Goal: Information Seeking & Learning: Learn about a topic

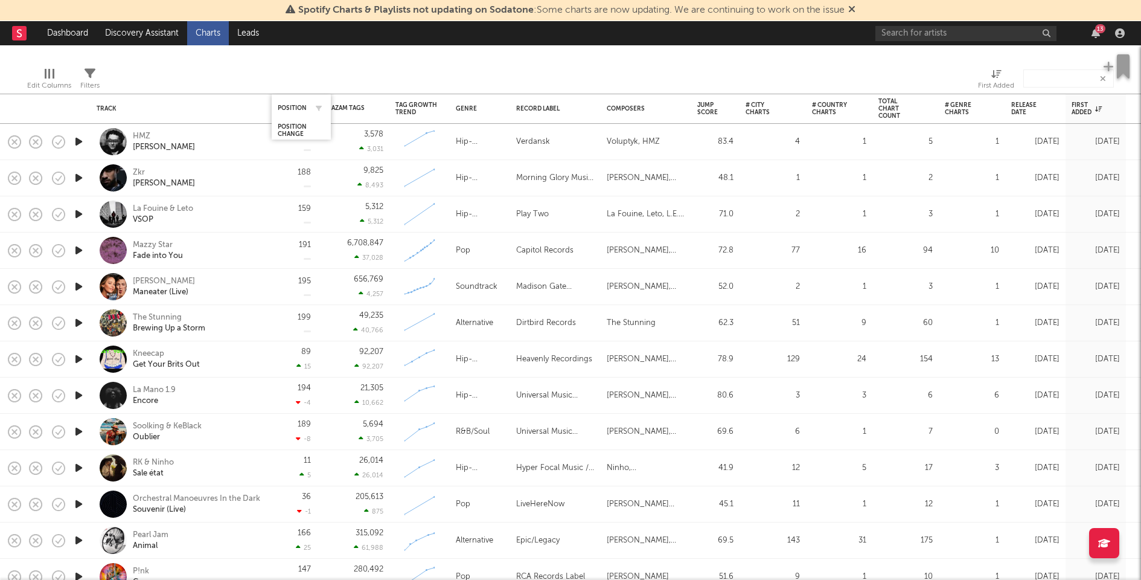
click at [295, 101] on div "Position" at bounding box center [301, 108] width 47 height 24
click at [297, 104] on div "Position" at bounding box center [292, 107] width 29 height 7
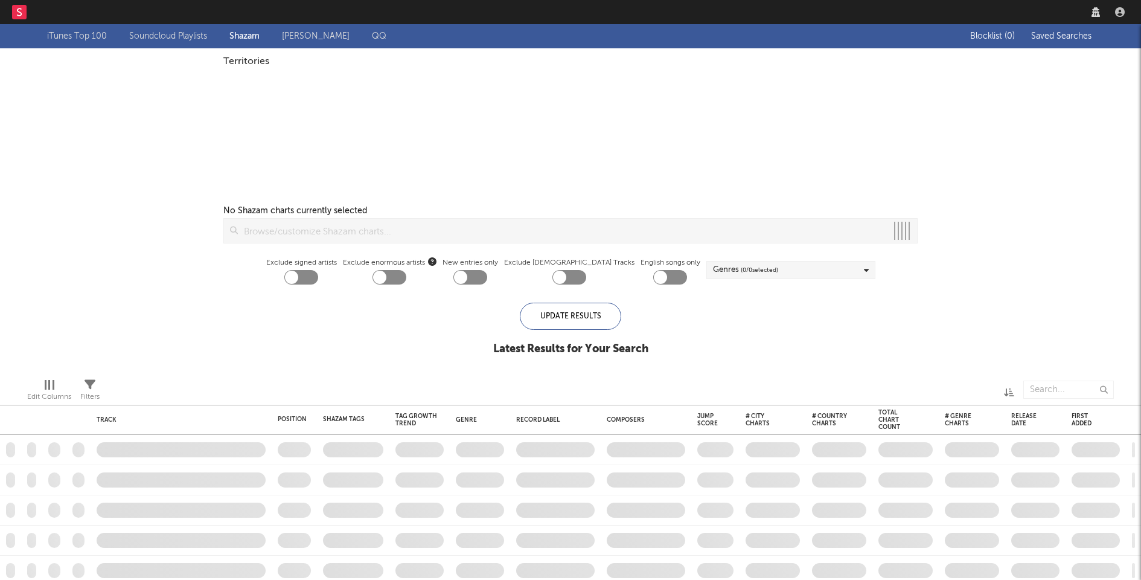
checkbox input "true"
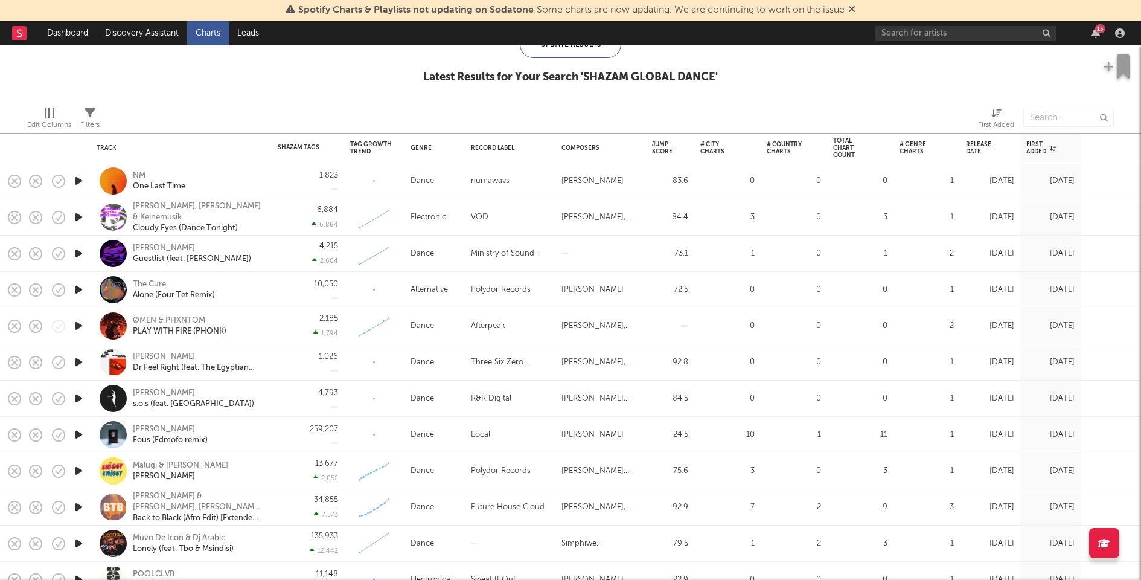
click at [78, 180] on icon "button" at bounding box center [78, 180] width 13 height 15
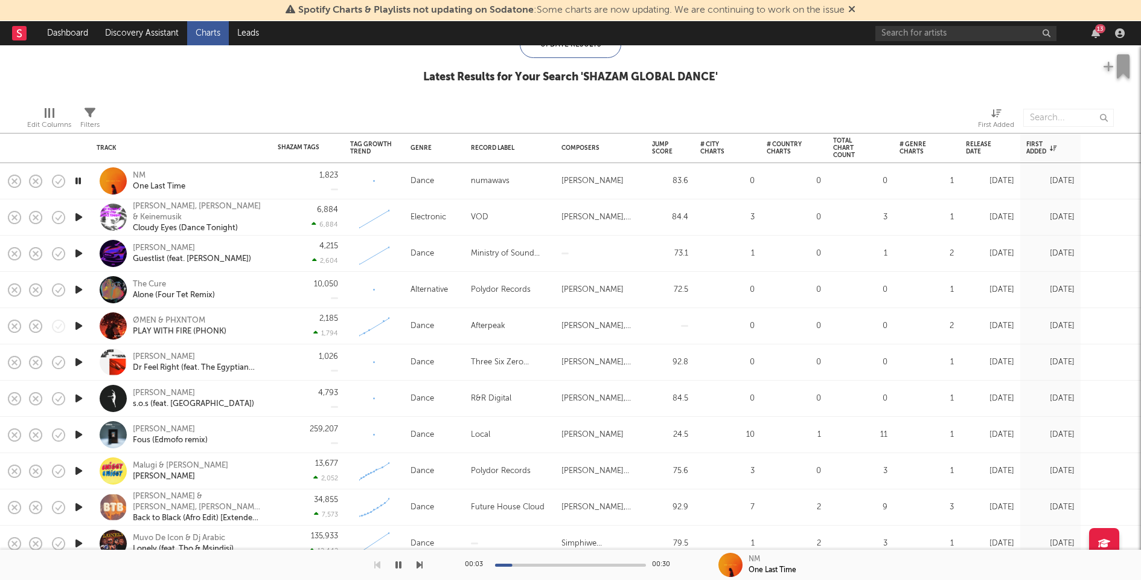
click at [78, 180] on icon "button" at bounding box center [77, 180] width 11 height 15
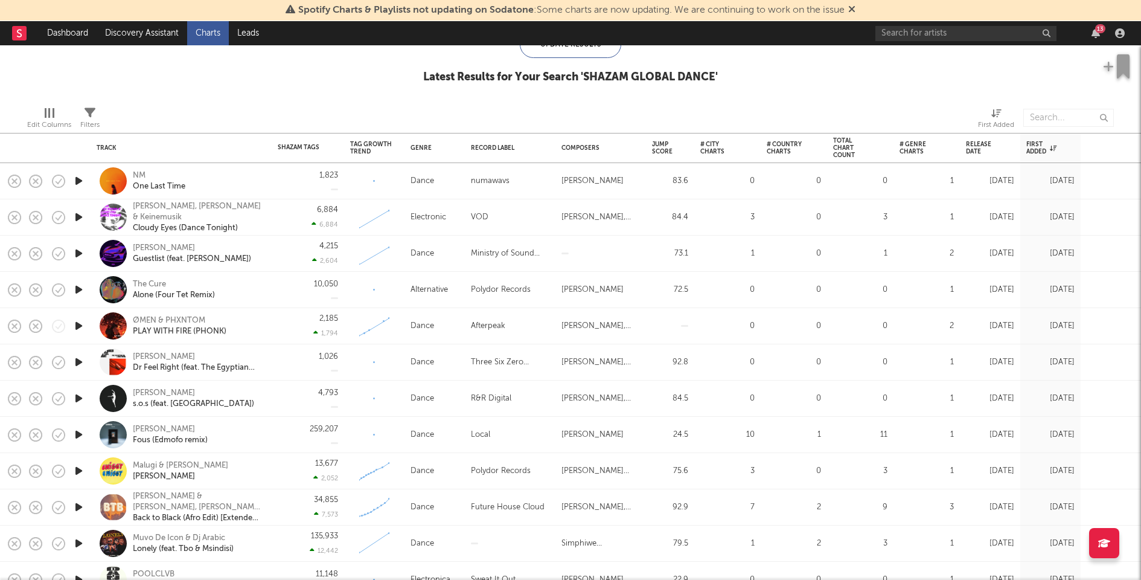
click at [1101, 34] on div "13" at bounding box center [1096, 33] width 18 height 10
click at [1095, 34] on icon "button" at bounding box center [1096, 33] width 8 height 10
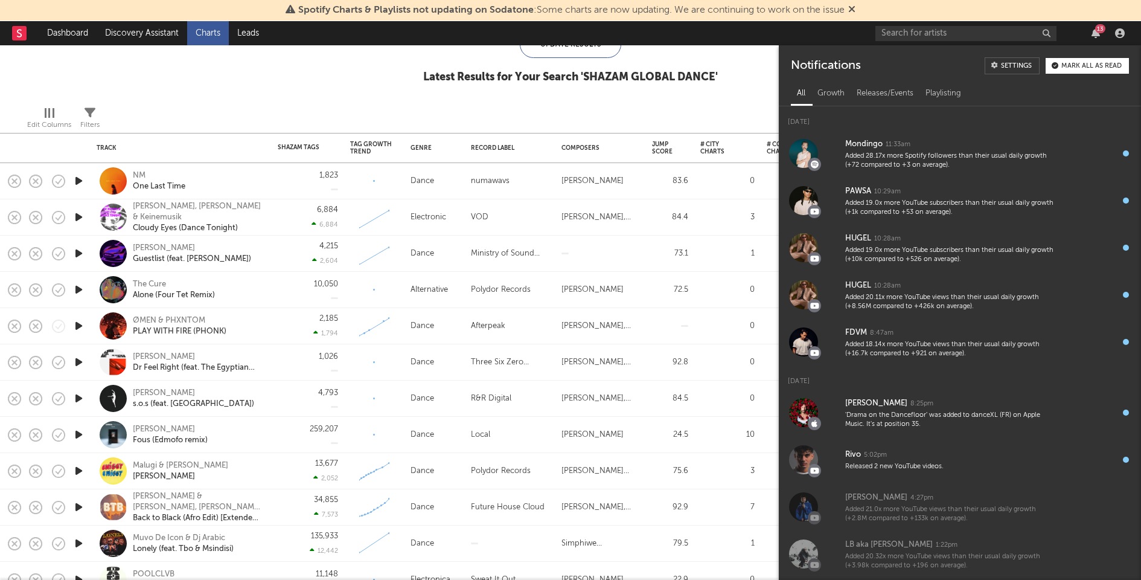
click at [1083, 69] on button "Mark all as read" at bounding box center [1087, 66] width 83 height 16
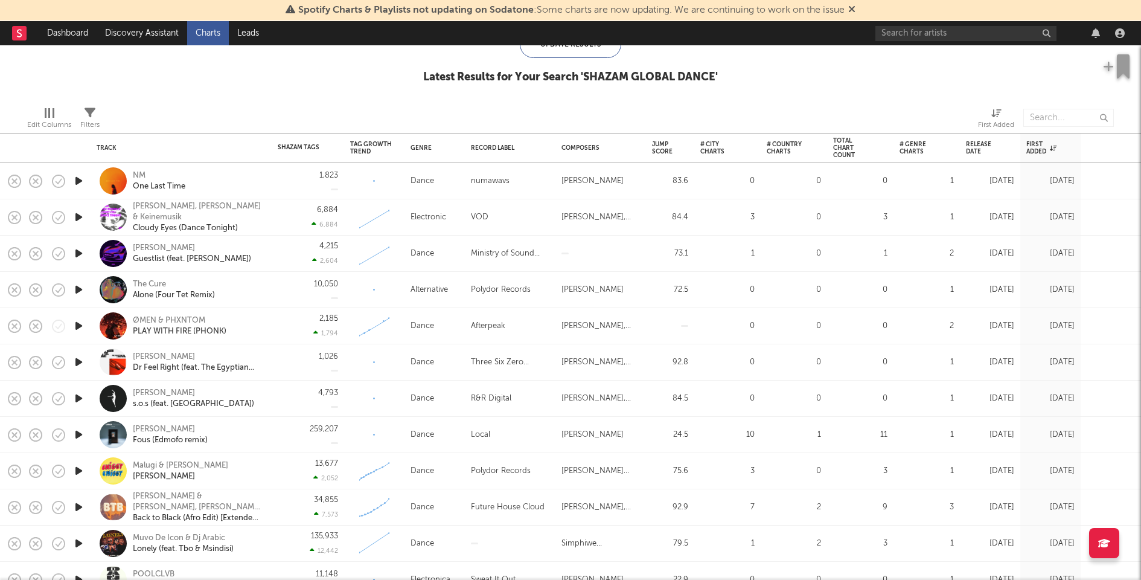
click at [648, 98] on div "Edit Columns Filters First Added" at bounding box center [570, 115] width 1141 height 36
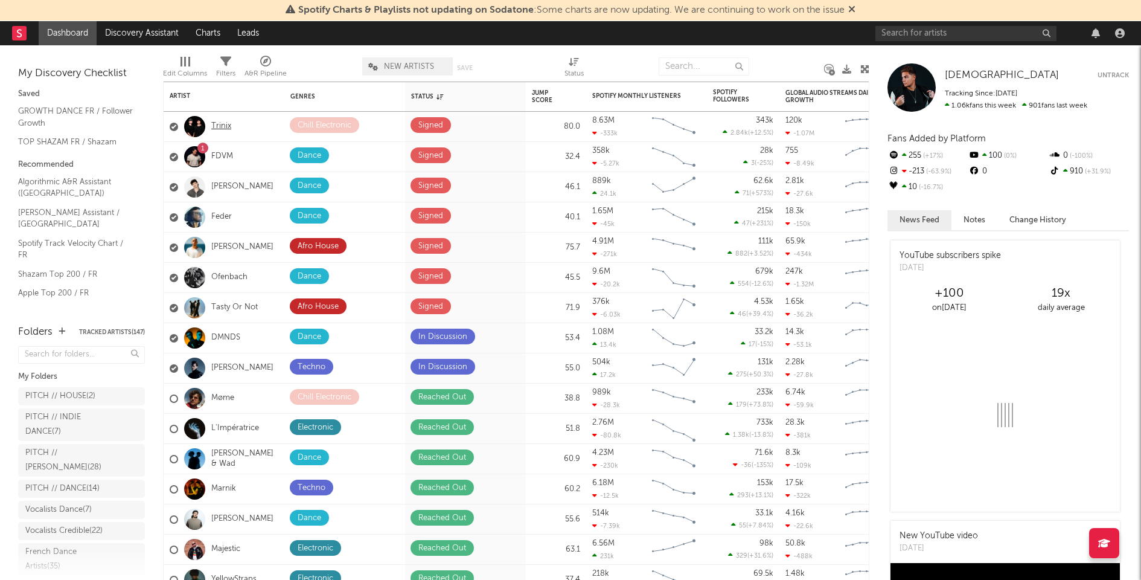
click at [215, 126] on link "Trinix" at bounding box center [221, 126] width 20 height 10
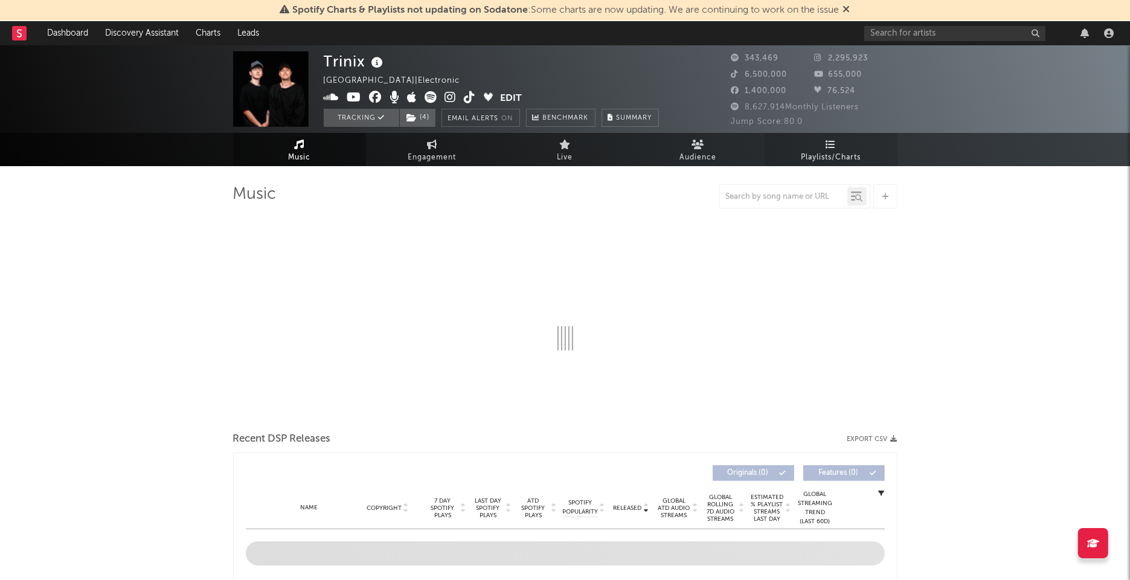
click at [841, 148] on link "Playlists/Charts" at bounding box center [830, 149] width 133 height 33
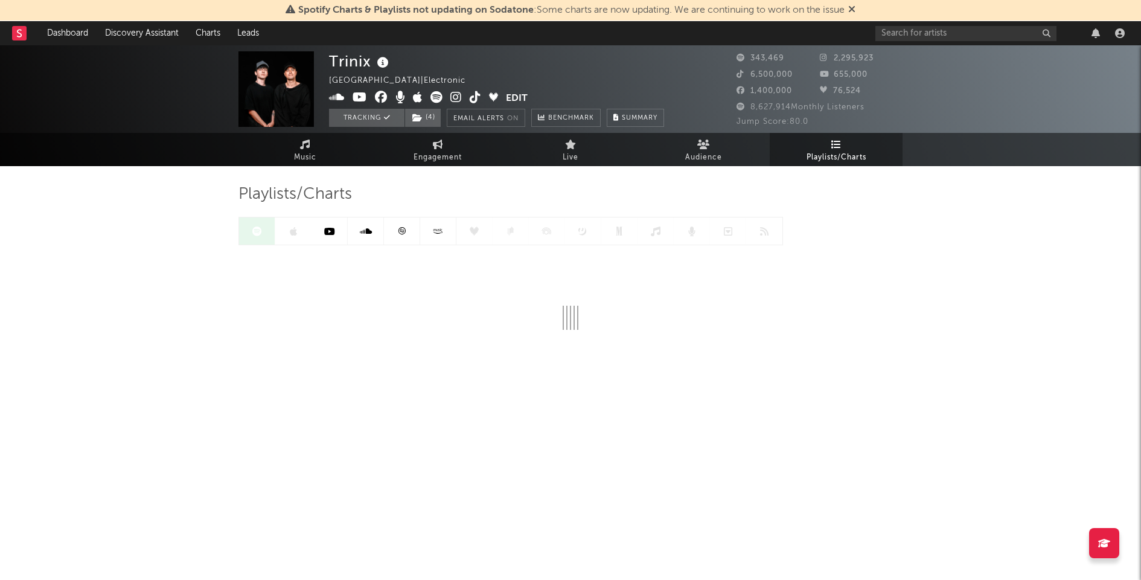
click at [403, 233] on icon at bounding box center [401, 230] width 9 height 9
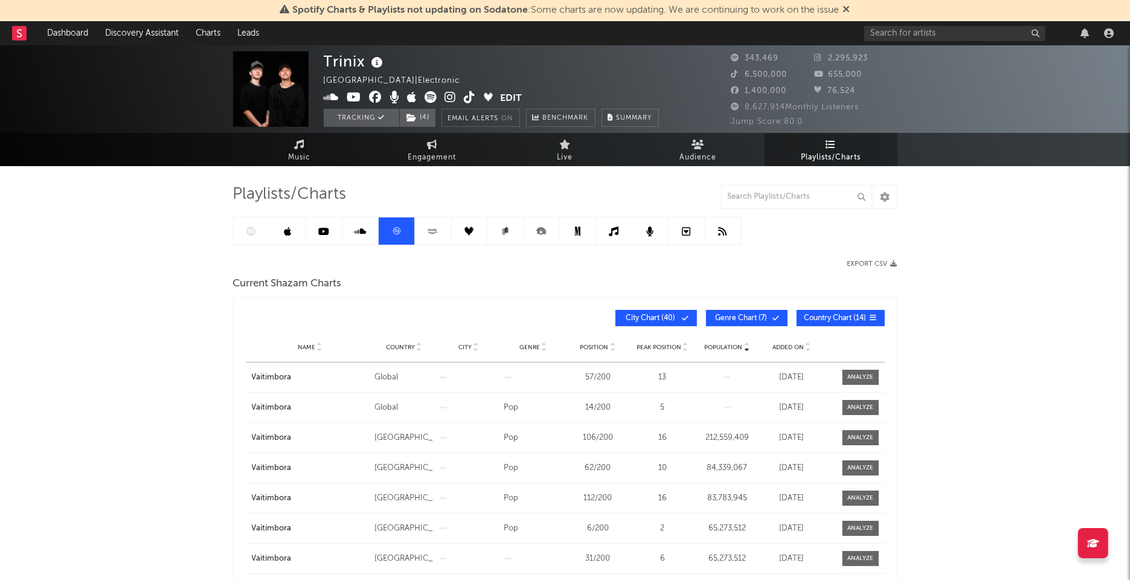
click at [792, 347] on span "Added On" at bounding box center [787, 347] width 31 height 7
click at [260, 226] on link at bounding box center [252, 230] width 36 height 27
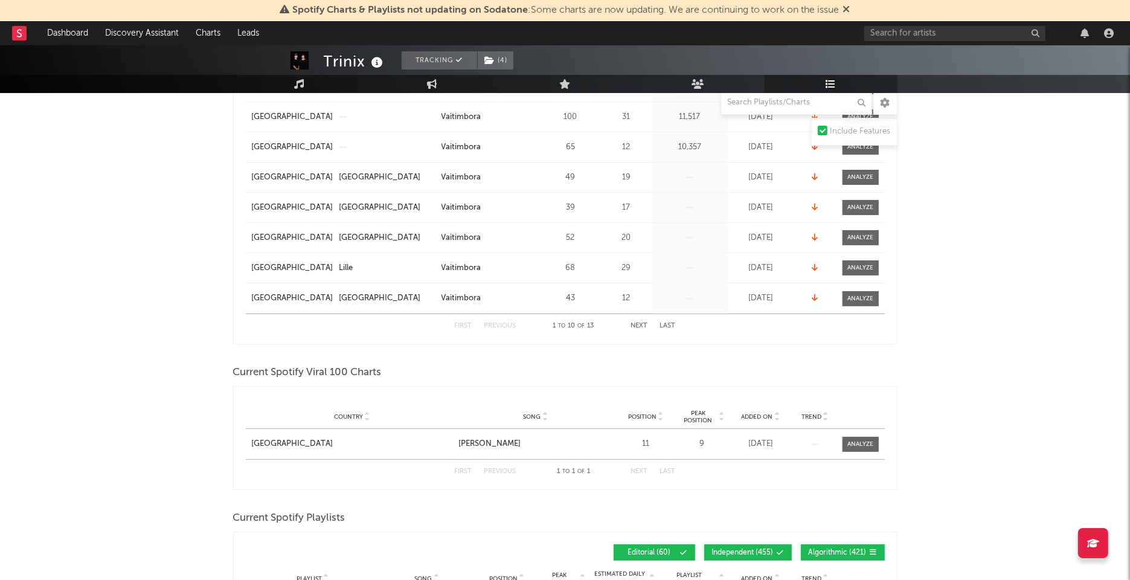
scroll to position [361, 0]
